Goal: Browse casually

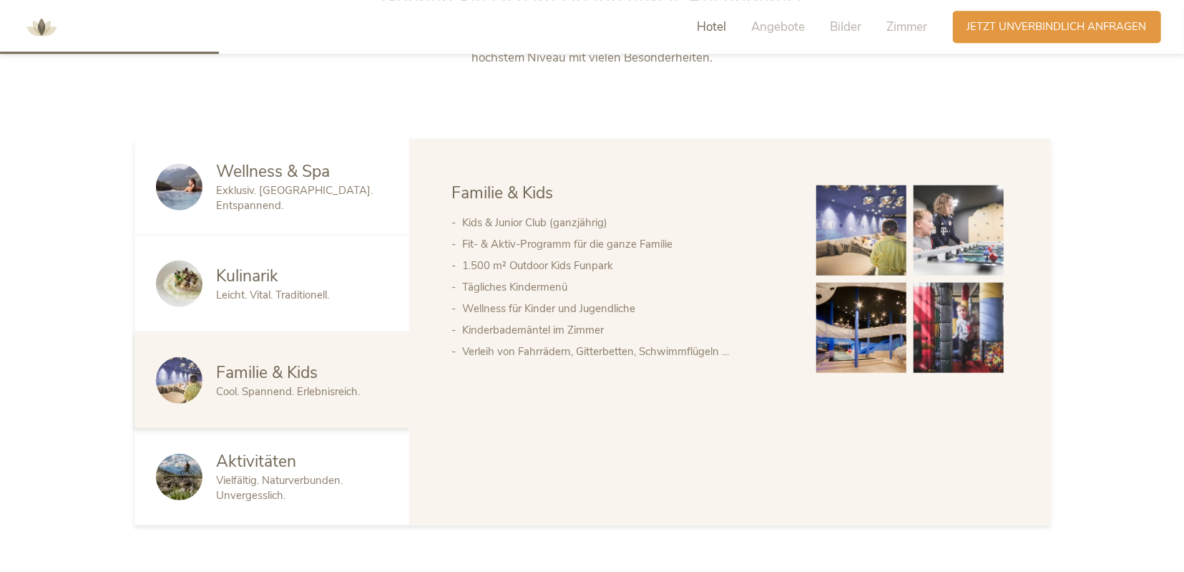
scroll to position [829, 0]
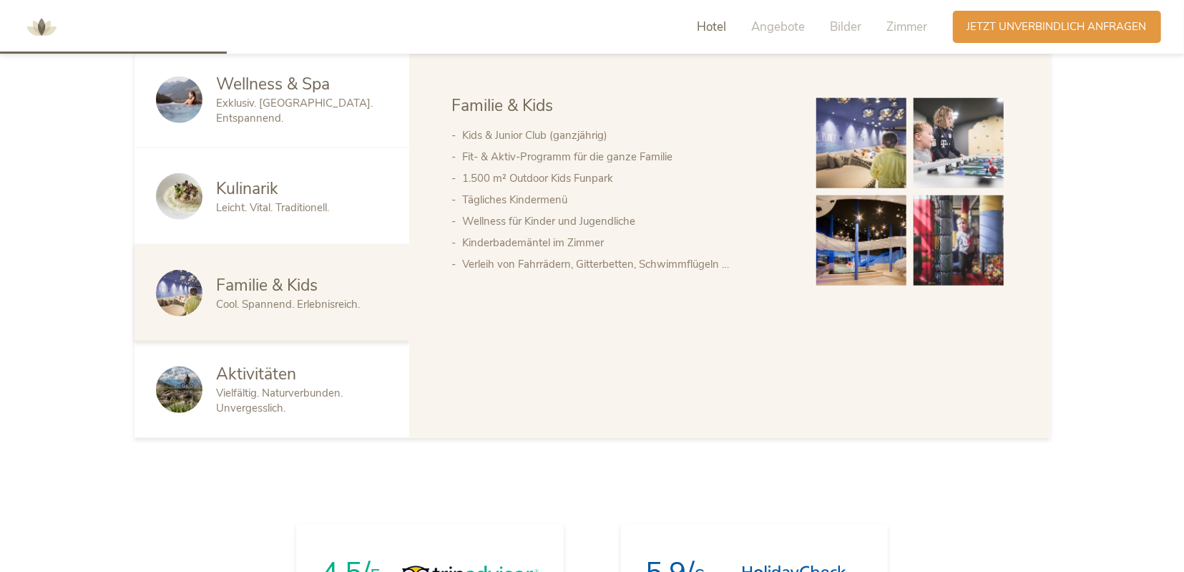
click at [268, 396] on span "Vielfältig. Naturverbunden. Unvergesslich." at bounding box center [280, 400] width 127 height 29
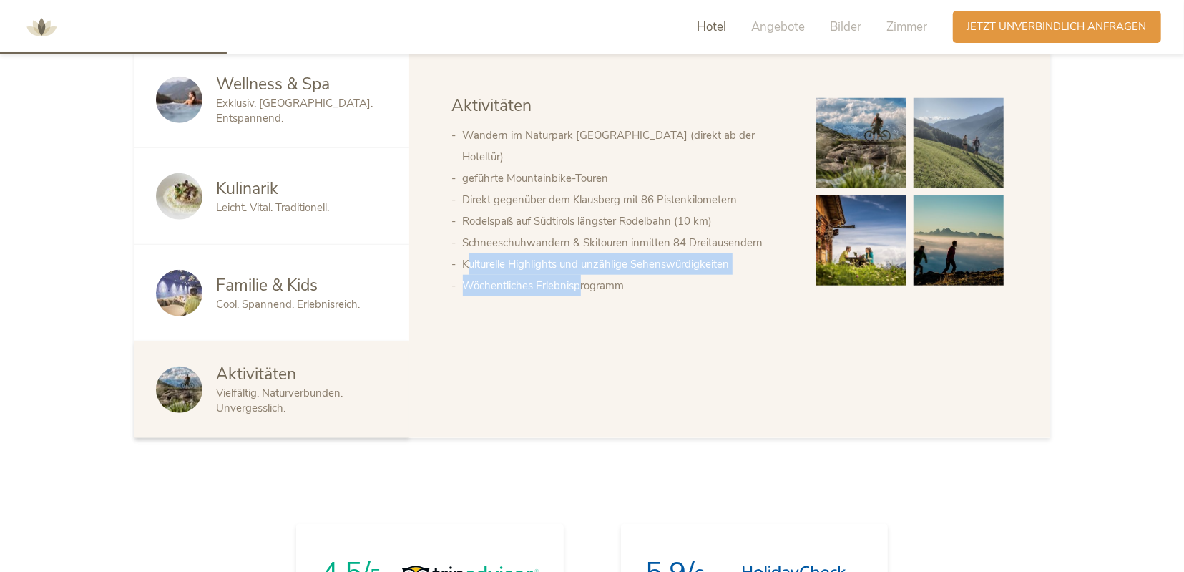
drag, startPoint x: 476, startPoint y: 243, endPoint x: 582, endPoint y: 261, distance: 108.2
click at [582, 261] on ul "Wandern im Naturpark [GEOGRAPHIC_DATA] (direkt ab der Hoteltür) geführte Mounta…" at bounding box center [620, 210] width 336 height 172
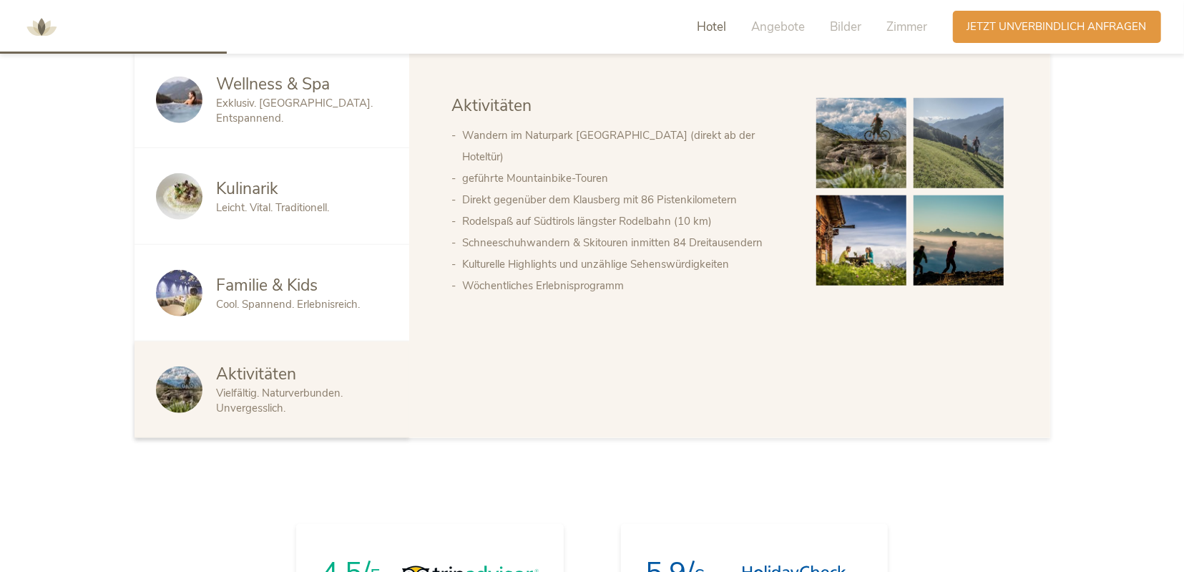
click at [648, 285] on div "Wellness & Spa Kulinarik Familie & Kids Aktivitäten Aktivitäten Wandern im Natu…" at bounding box center [729, 195] width 555 height 202
click at [859, 155] on img at bounding box center [861, 143] width 90 height 90
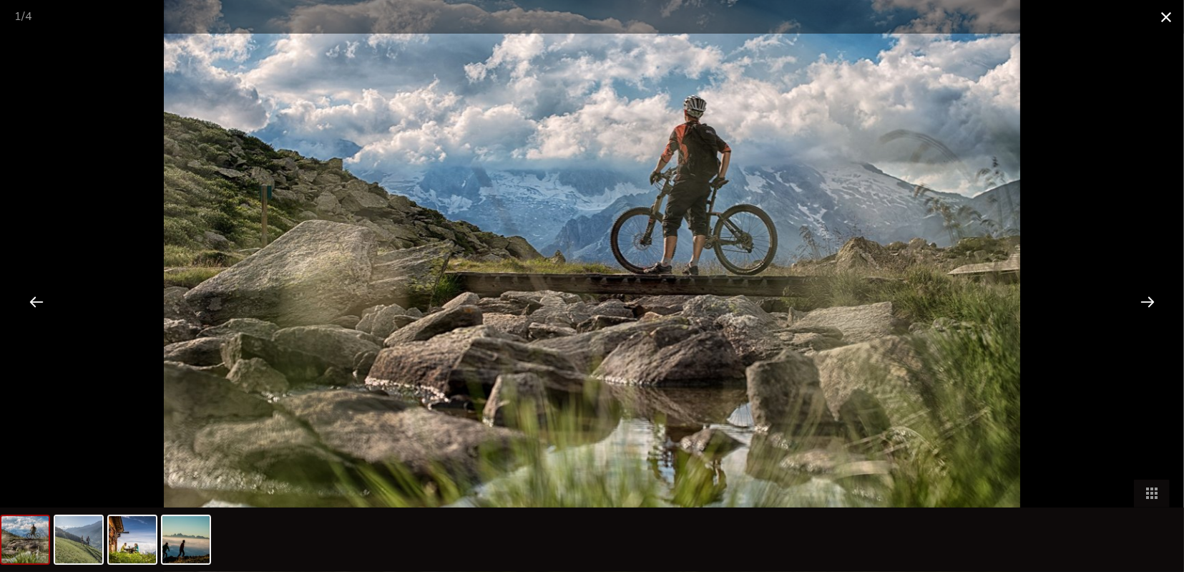
click at [1165, 11] on span at bounding box center [1166, 17] width 36 height 34
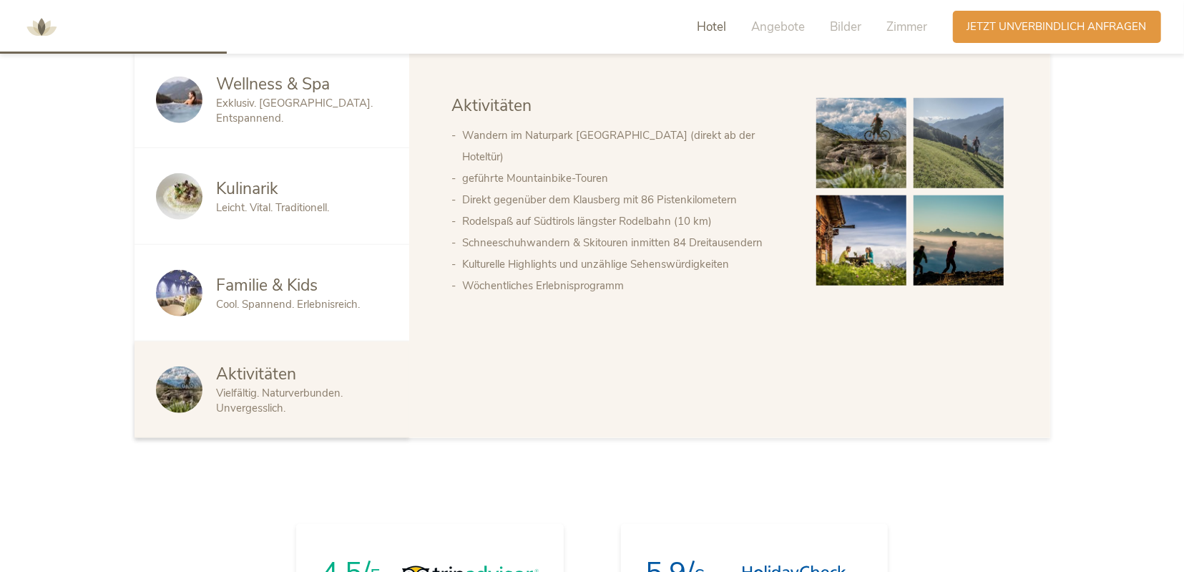
click at [245, 197] on span "Kulinarik" at bounding box center [248, 188] width 62 height 22
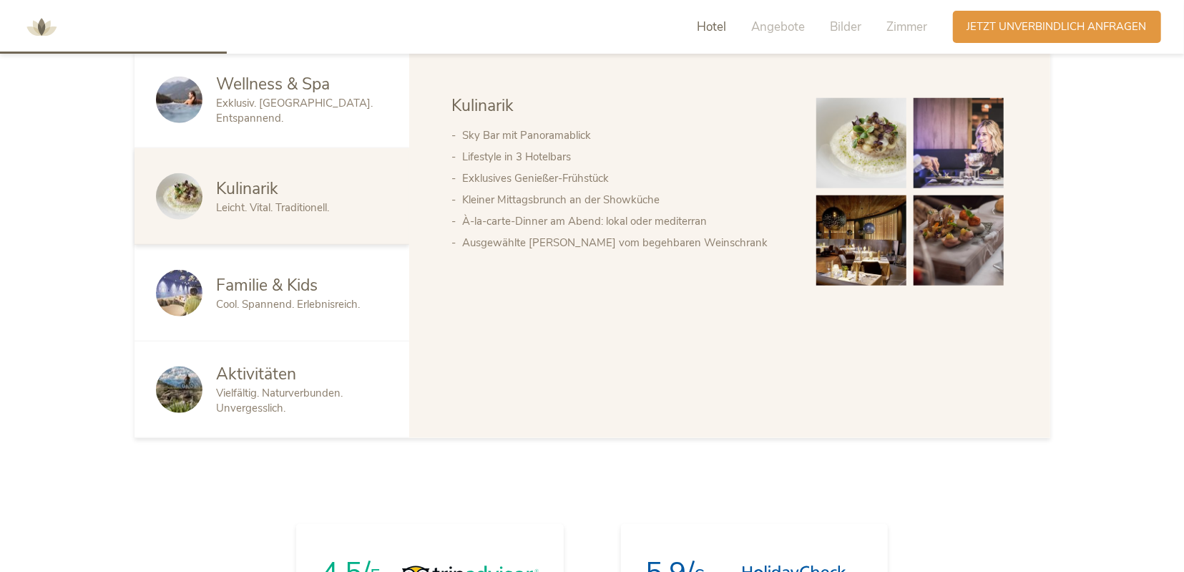
click at [988, 145] on img at bounding box center [959, 143] width 90 height 90
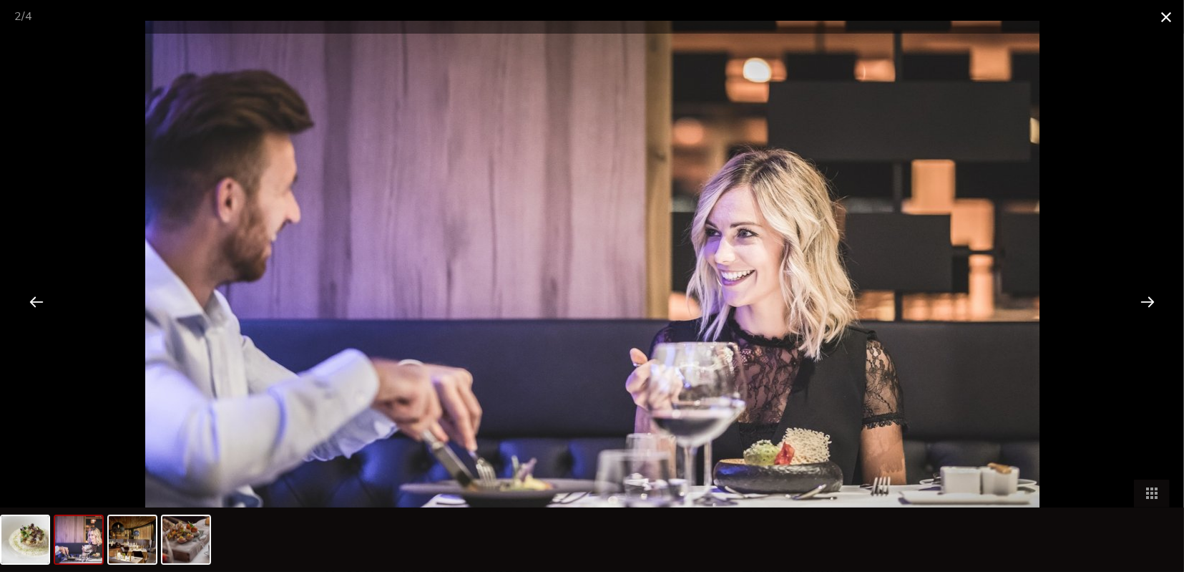
click at [1165, 20] on span at bounding box center [1166, 17] width 36 height 34
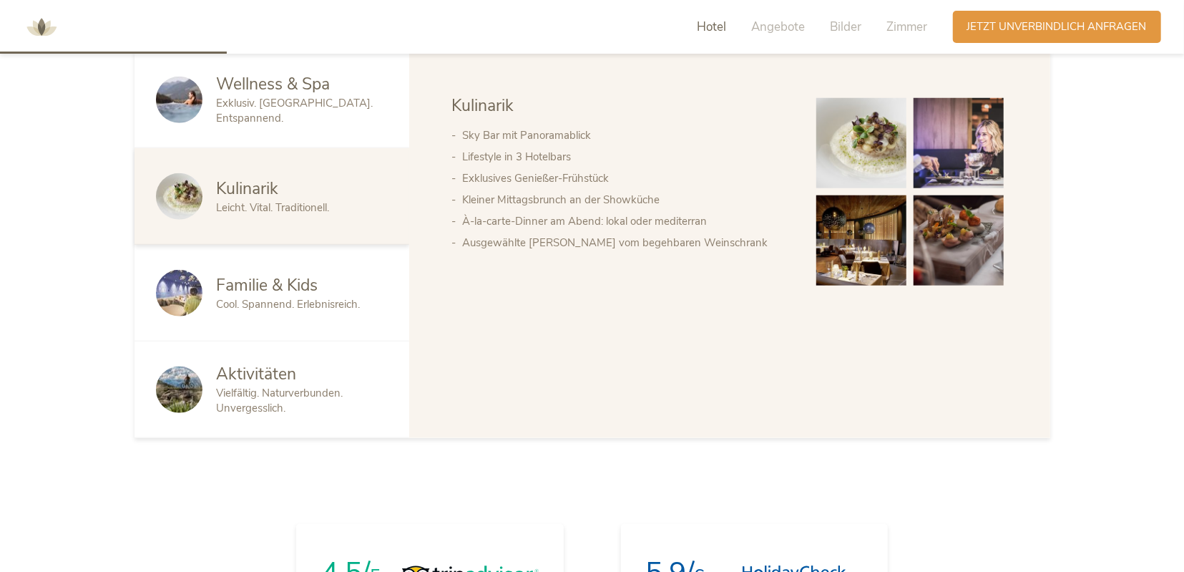
click at [982, 250] on img at bounding box center [959, 240] width 90 height 90
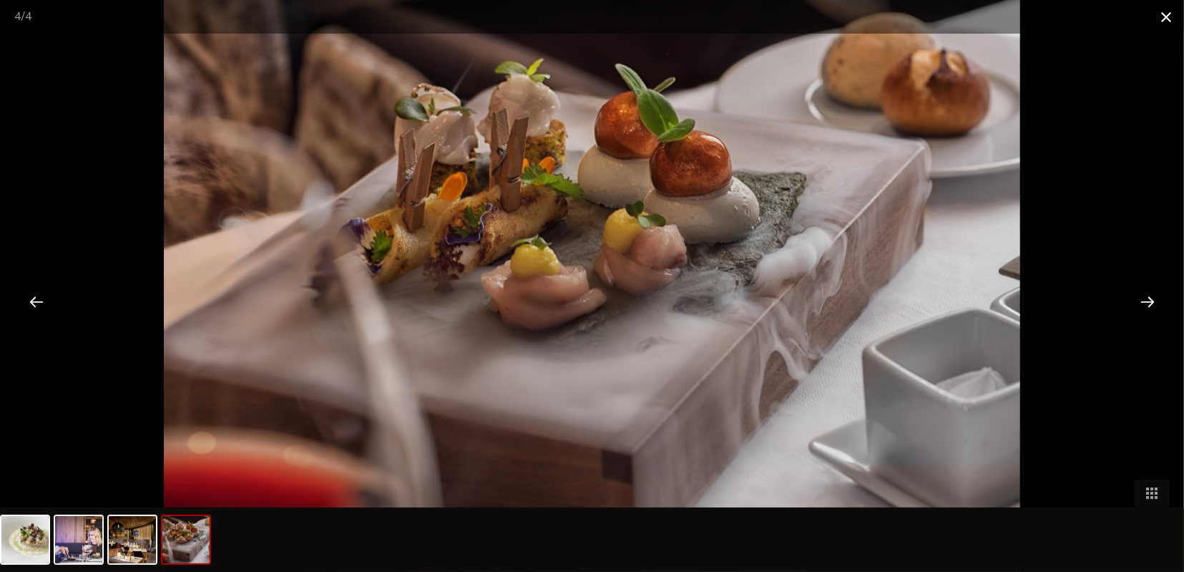
click at [1160, 11] on span at bounding box center [1166, 17] width 36 height 34
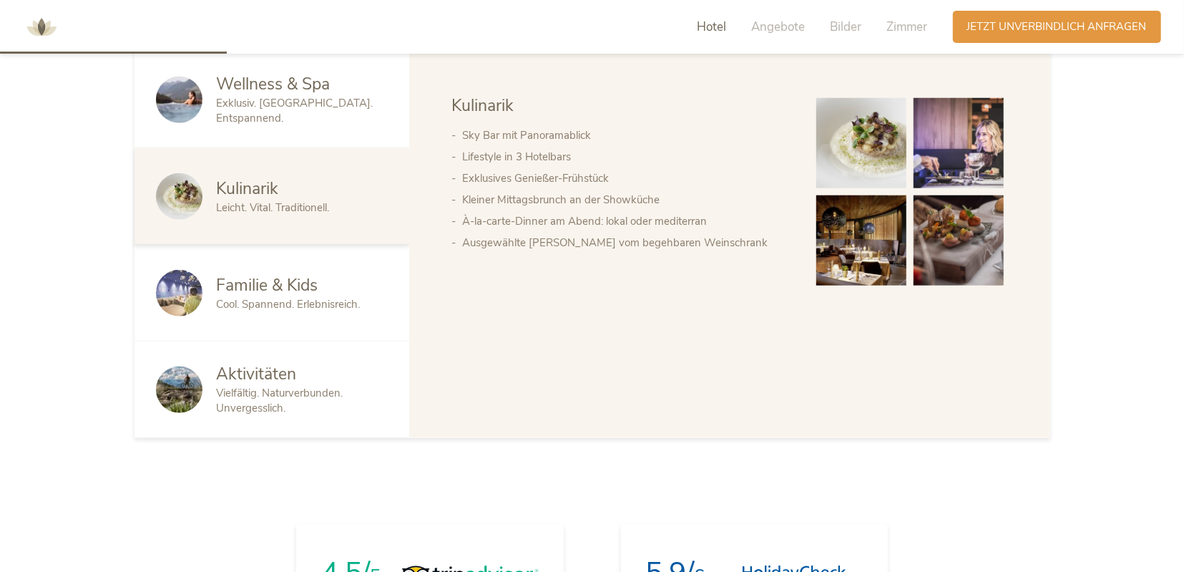
click at [248, 116] on span "Exklusiv. [GEOGRAPHIC_DATA]. Entspannend." at bounding box center [295, 110] width 157 height 29
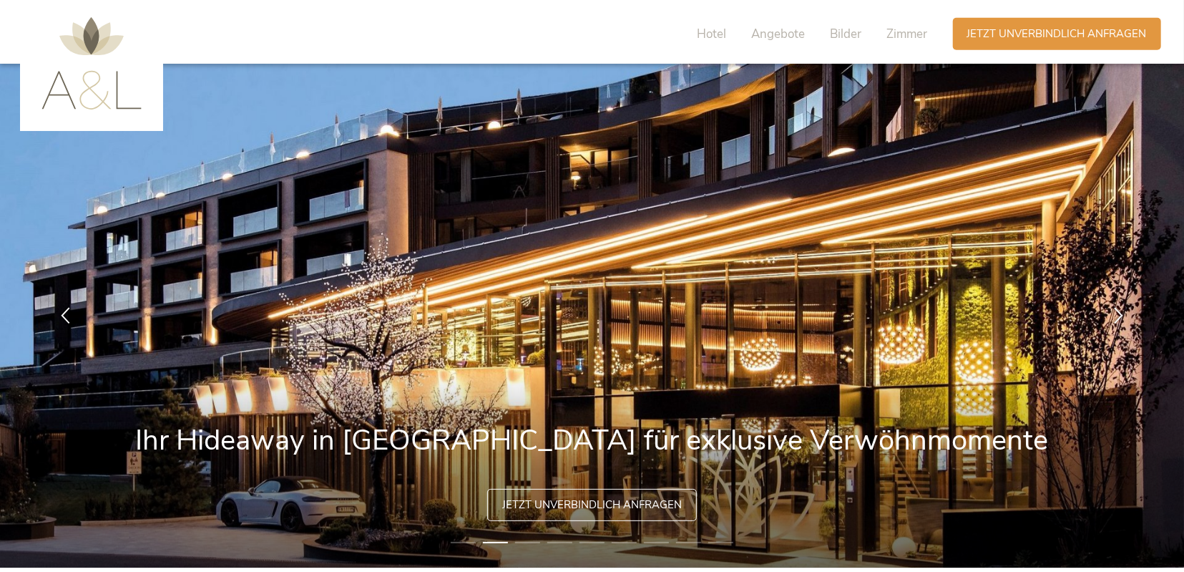
scroll to position [0, 0]
